Goal: Navigation & Orientation: Find specific page/section

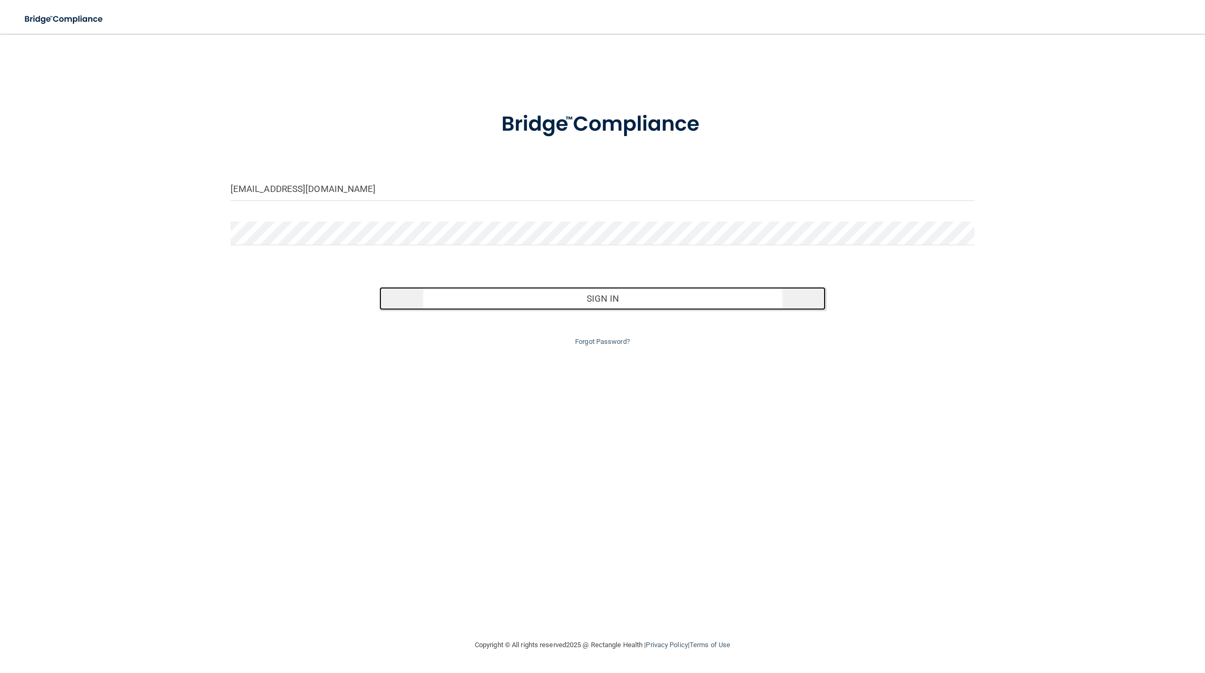
click at [585, 294] on button "Sign In" at bounding box center [602, 298] width 446 height 23
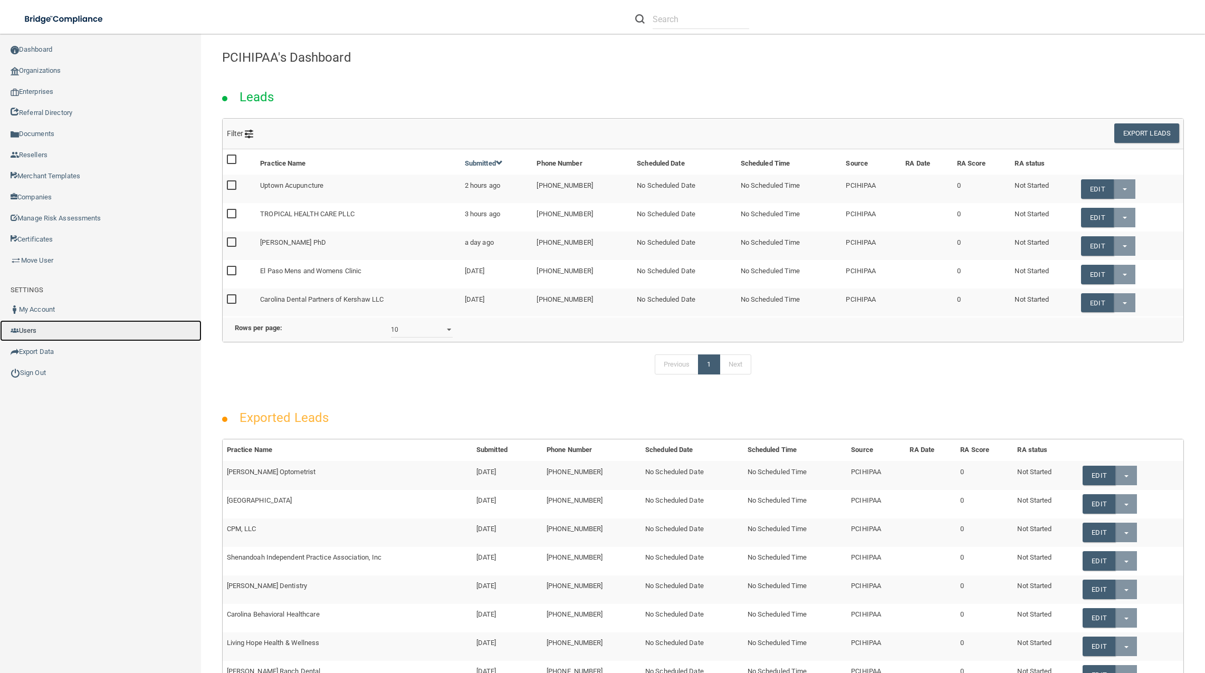
click at [43, 329] on link "Users" at bounding box center [100, 330] width 201 height 21
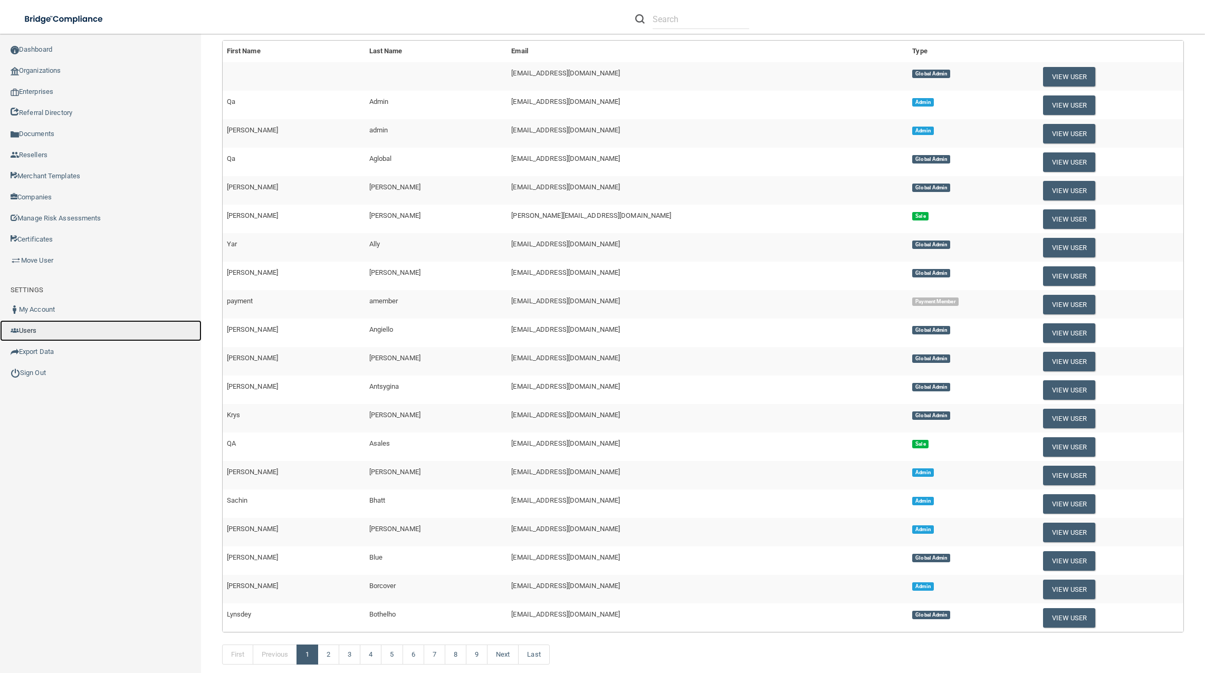
scroll to position [104, 0]
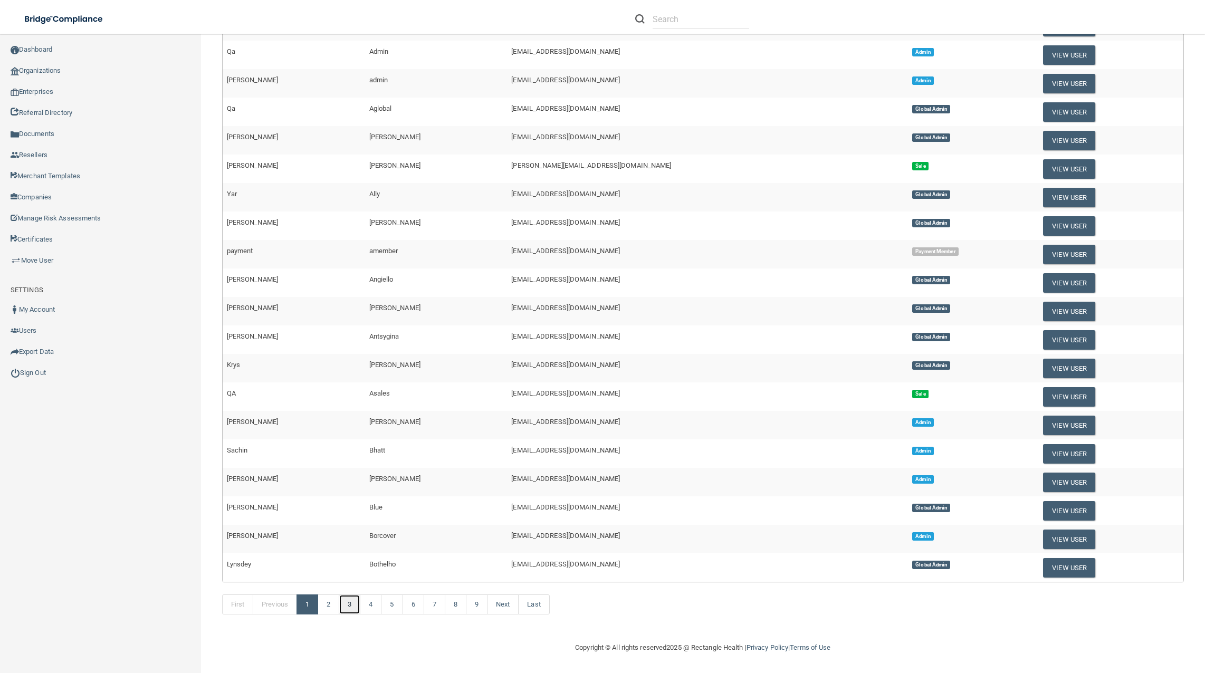
click at [352, 610] on link "3" at bounding box center [350, 604] width 22 height 20
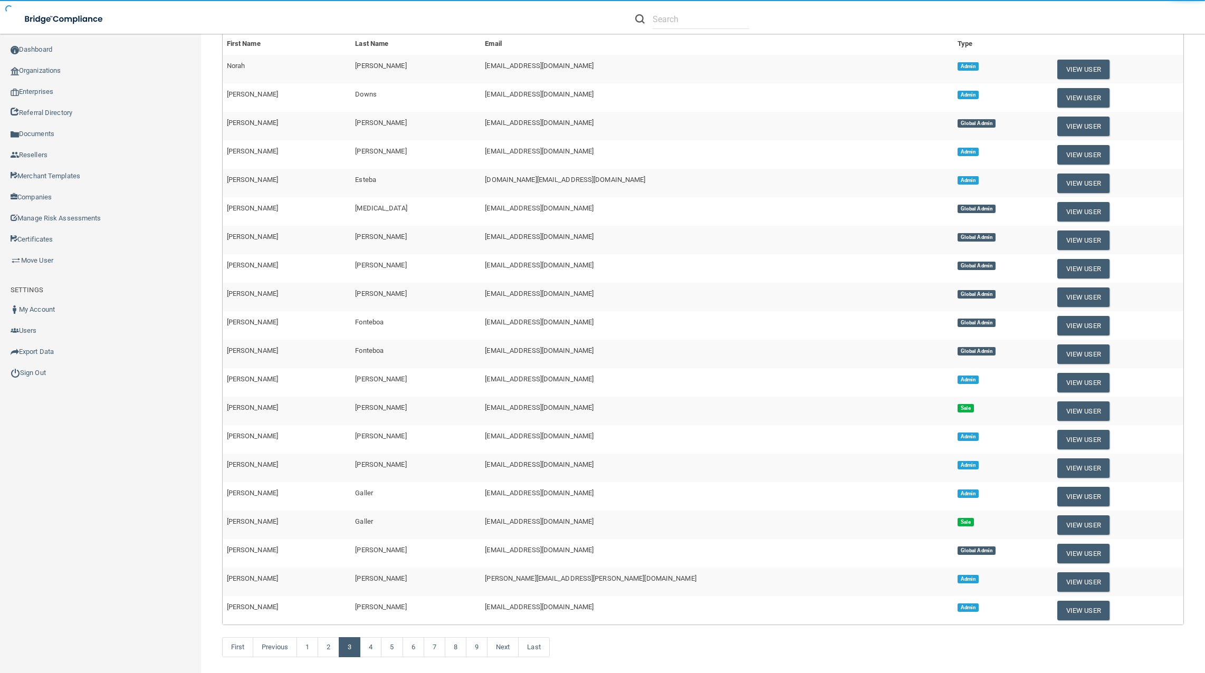
scroll to position [104, 0]
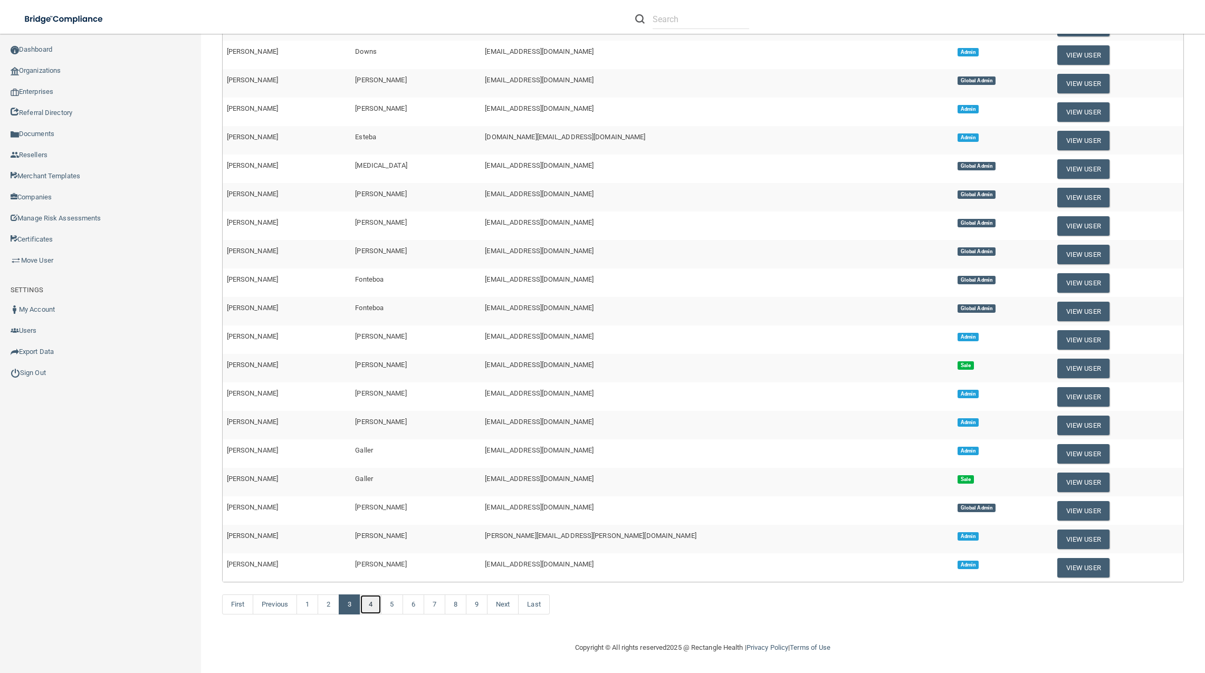
click at [373, 604] on link "4" at bounding box center [371, 604] width 22 height 20
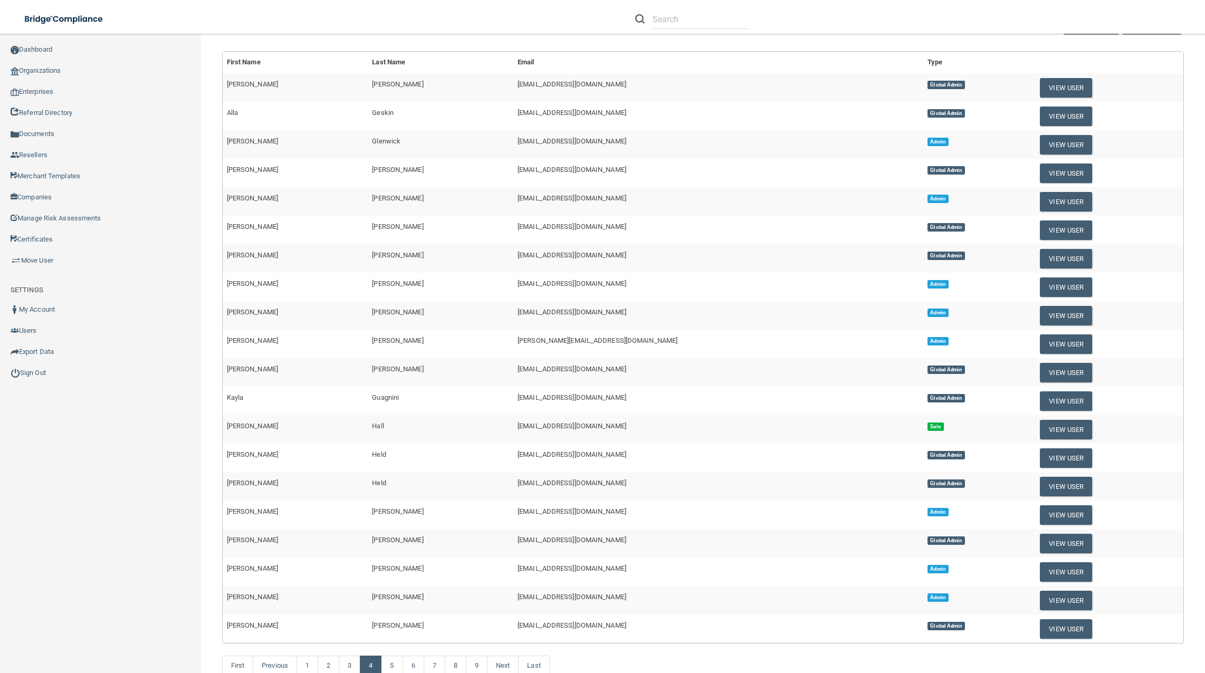
scroll to position [104, 0]
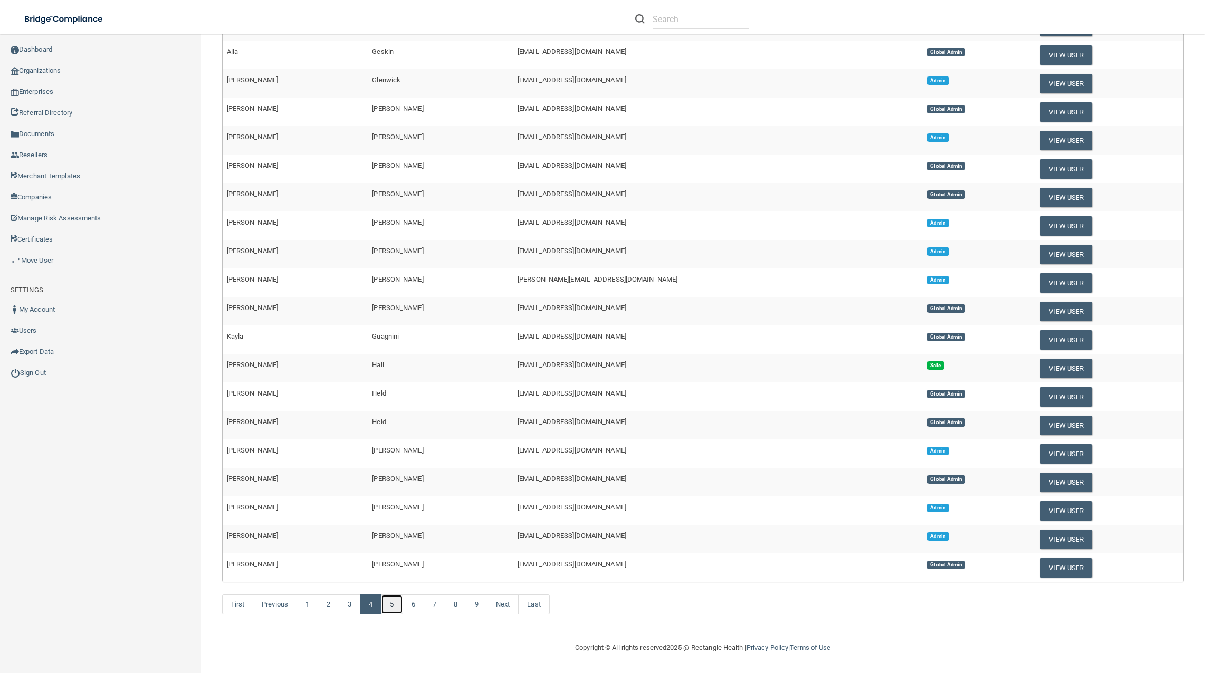
click at [395, 611] on link "5" at bounding box center [392, 604] width 22 height 20
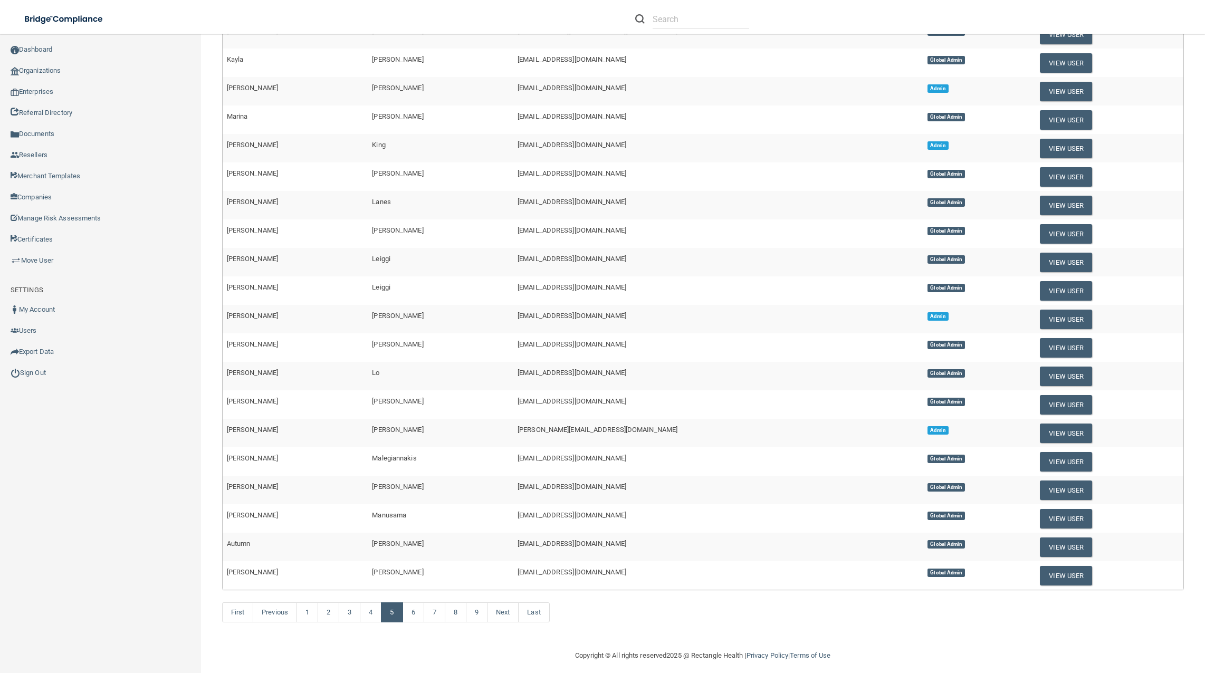
scroll to position [104, 0]
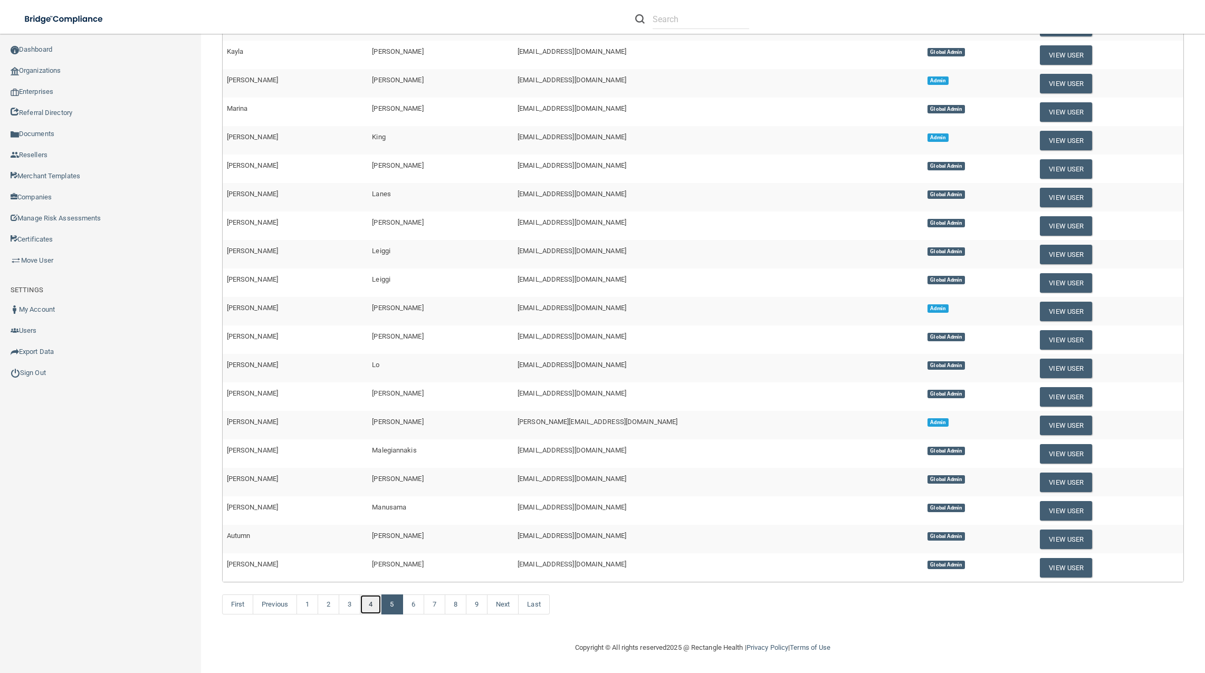
click at [371, 610] on link "4" at bounding box center [371, 604] width 22 height 20
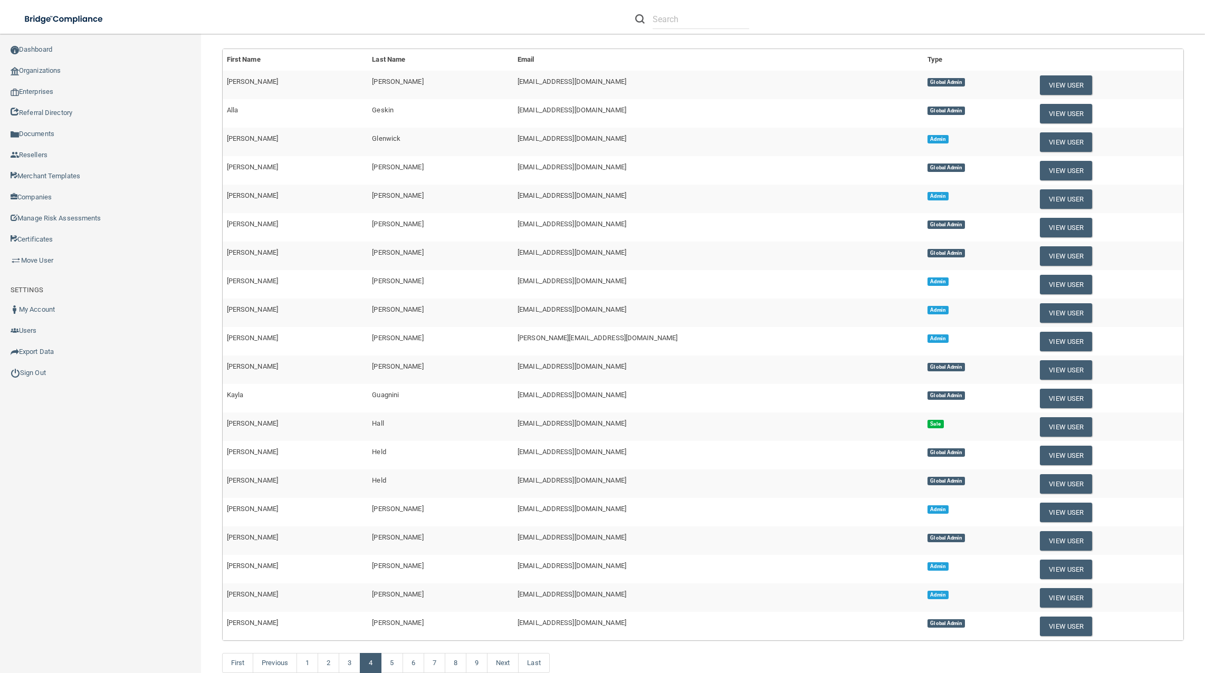
scroll to position [104, 0]
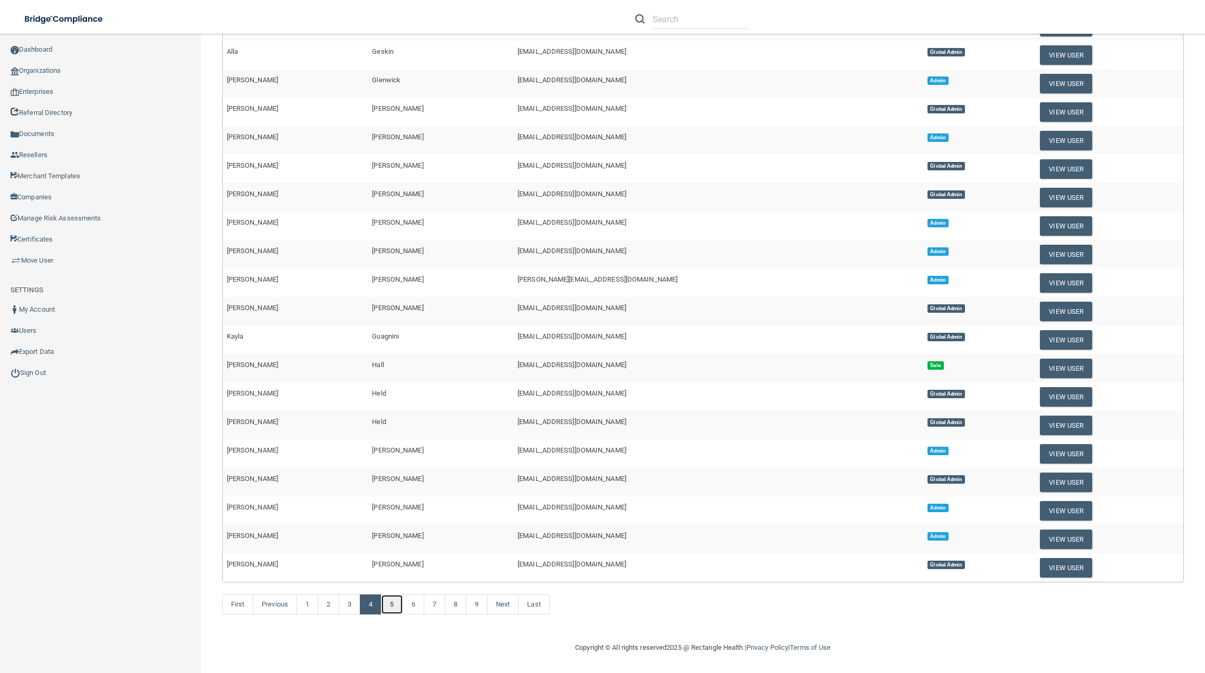
click at [388, 608] on link "5" at bounding box center [392, 604] width 22 height 20
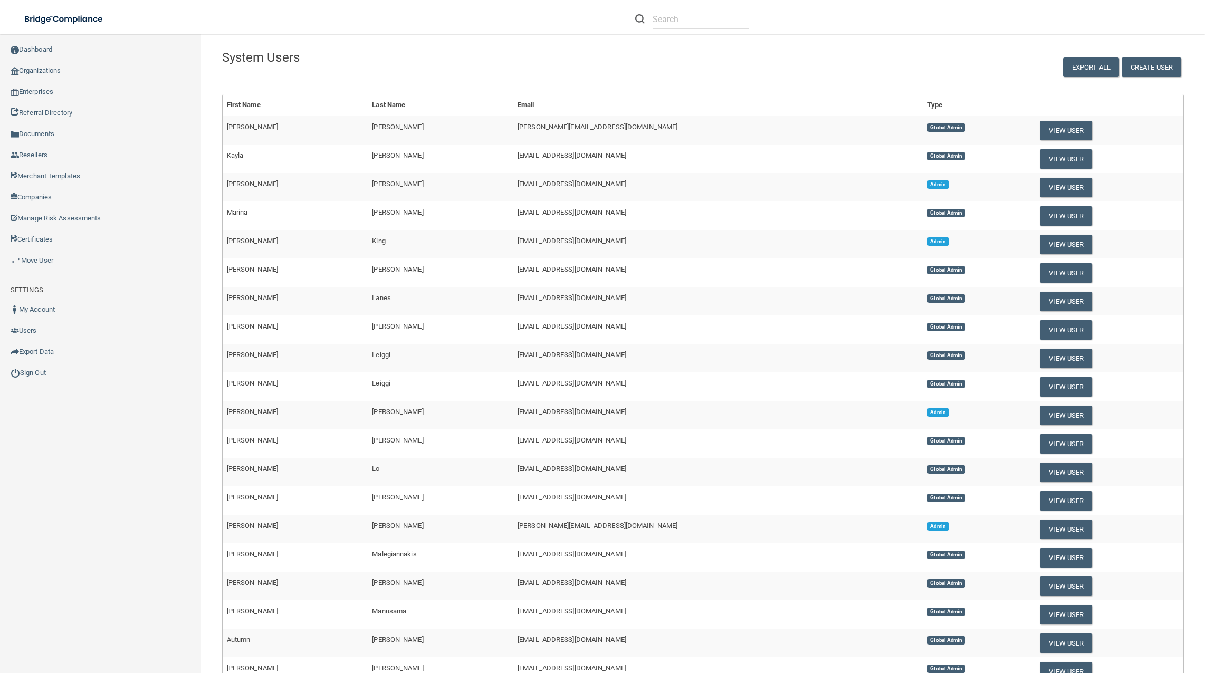
scroll to position [104, 0]
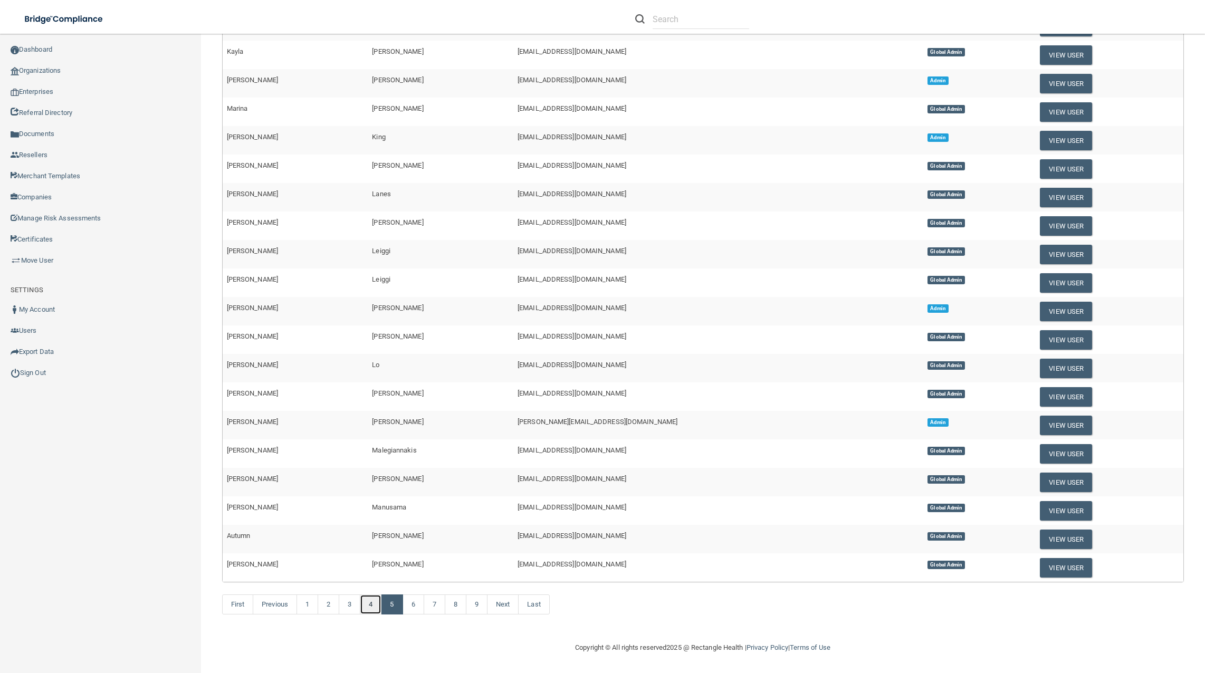
click at [374, 603] on link "4" at bounding box center [371, 604] width 22 height 20
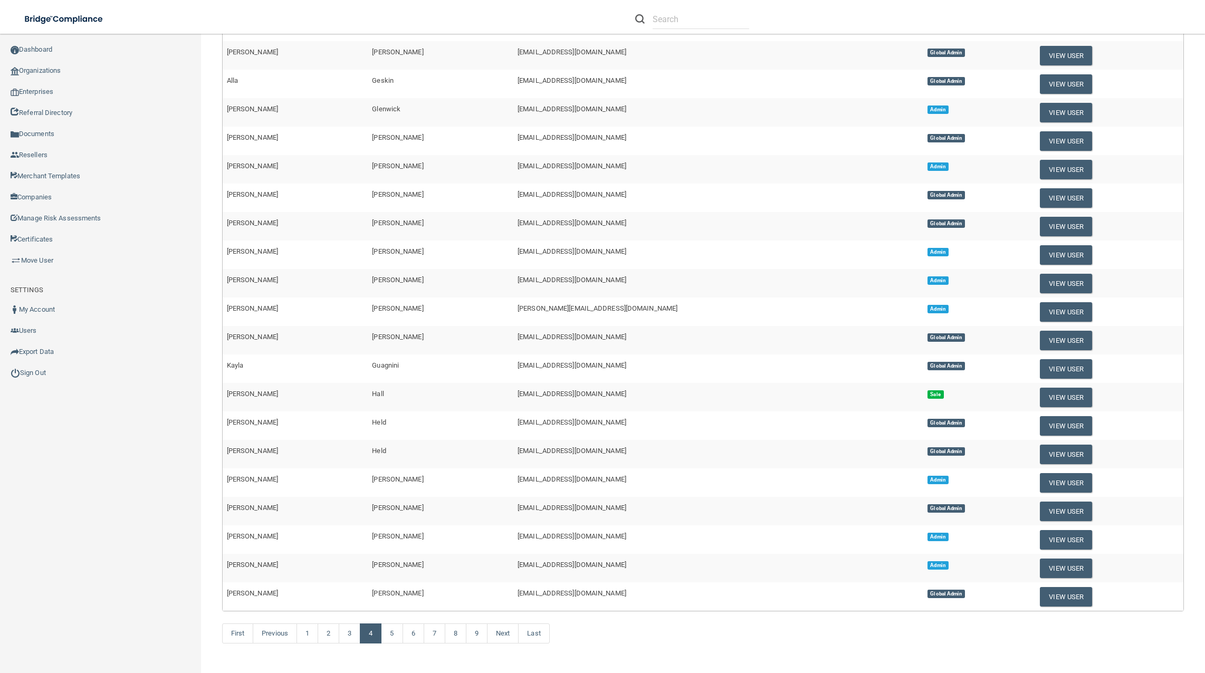
scroll to position [104, 0]
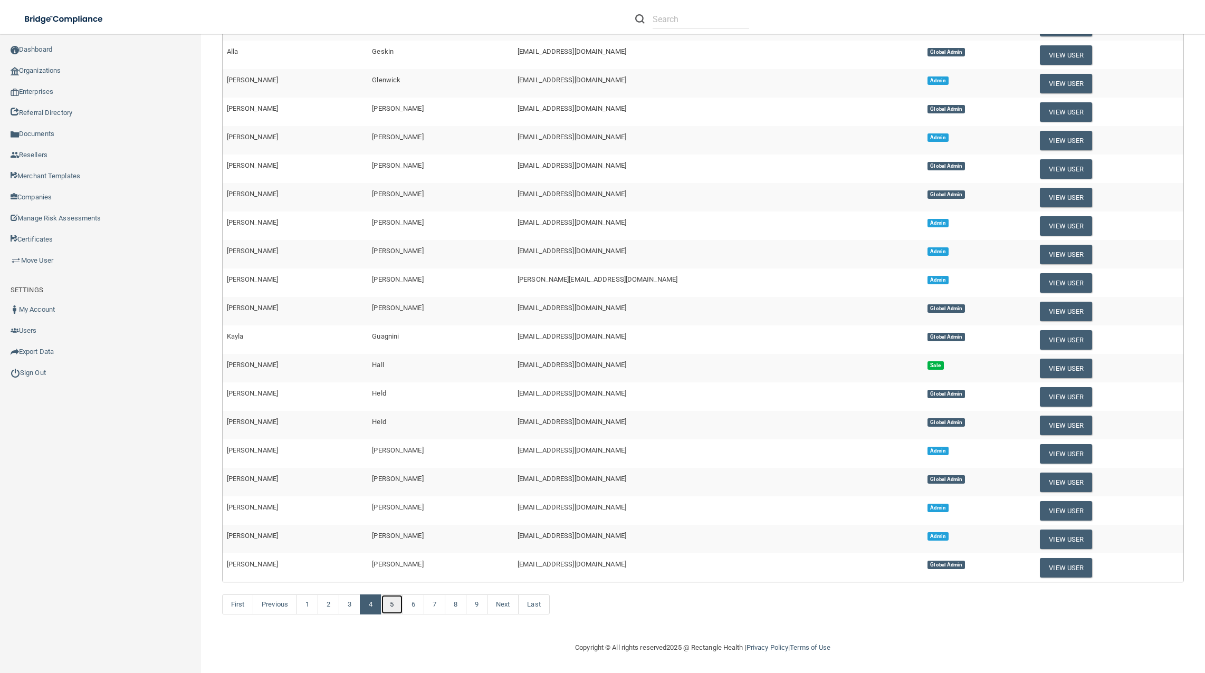
click at [393, 606] on link "5" at bounding box center [392, 604] width 22 height 20
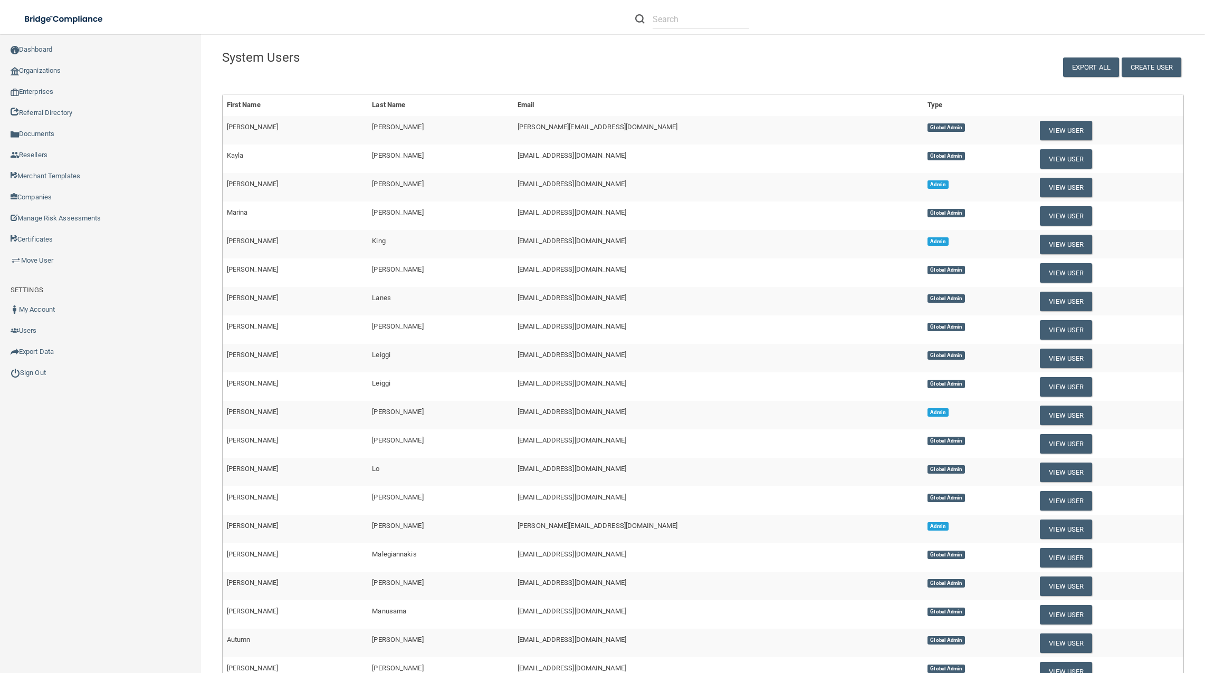
click at [448, 65] on div "System Users" at bounding box center [499, 59] width 570 height 31
